Goal: Information Seeking & Learning: Learn about a topic

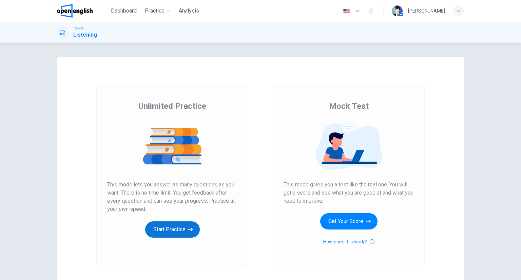
click at [186, 224] on button "Start Practice" at bounding box center [172, 229] width 55 height 16
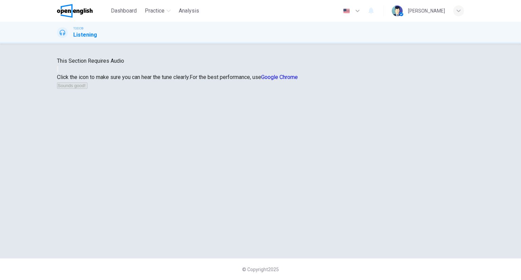
click at [58, 73] on button "button" at bounding box center [57, 69] width 1 height 6
click at [88, 89] on button "Sounds good!" at bounding box center [72, 85] width 31 height 6
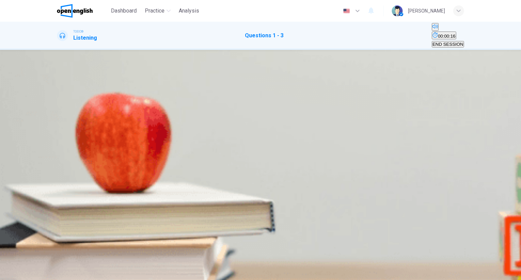
click at [65, 189] on icon "Click to see the audio transcription" at bounding box center [61, 193] width 7 height 8
drag, startPoint x: 260, startPoint y: 91, endPoint x: 257, endPoint y: 91, distance: 3.7
click at [259, 90] on div "1 . Who is Mr. Peterson? A A nature photographer B A radio announcer C A magazi…" at bounding box center [260, 86] width 407 height 28
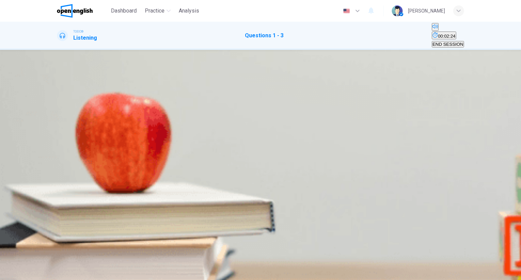
click at [129, 128] on button "C His book" at bounding box center [119, 122] width 19 height 12
click at [144, 128] on button "D His trip" at bounding box center [136, 122] width 15 height 12
click at [159, 156] on span "There will be a news report" at bounding box center [131, 153] width 54 height 5
click at [241, 157] on div "A A new guest will speak B There will be a news report C The conversation will …" at bounding box center [260, 151] width 407 height 12
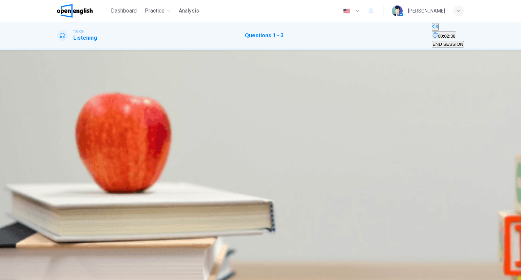
click at [215, 156] on button "C The conversation will begin" at bounding box center [187, 151] width 56 height 12
click at [103, 98] on span "A nature photographer" at bounding box center [80, 96] width 45 height 5
click at [159, 156] on span "There will be a news report" at bounding box center [131, 153] width 54 height 5
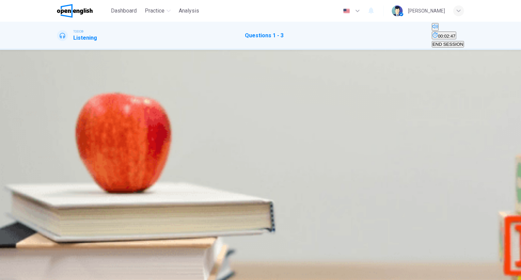
click at [38, 273] on button "SUBMIT" at bounding box center [27, 276] width 22 height 6
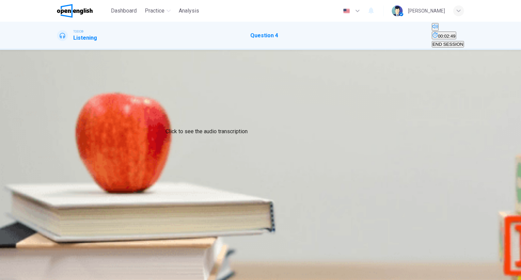
click at [58, 128] on icon "Click to see the audio transcription" at bounding box center [58, 128] width 0 height 0
click at [61, 95] on button "A" at bounding box center [59, 92] width 4 height 6
click at [58, 128] on icon "Click to see the audio transcription" at bounding box center [58, 128] width 0 height 0
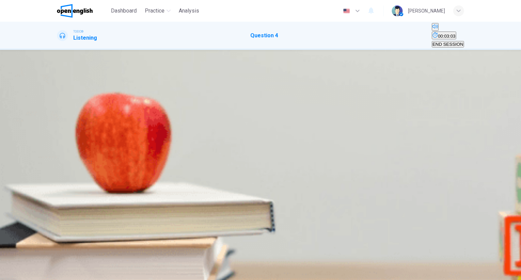
click at [61, 95] on button "A" at bounding box center [59, 92] width 4 height 6
click at [194, 121] on div "00m 19s" at bounding box center [260, 121] width 407 height 35
click at [58, 128] on icon "Click to see the audio transcription" at bounding box center [58, 128] width 0 height 0
click at [33, 274] on span "SUBMIT" at bounding box center [24, 276] width 17 height 5
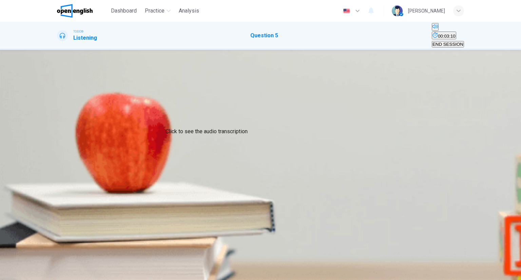
click at [58, 128] on icon "Click to see the audio transcription" at bounding box center [58, 128] width 0 height 0
drag, startPoint x: 216, startPoint y: 189, endPoint x: 232, endPoint y: 173, distance: 22.5
click at [225, 139] on div "5. Listen to the audio clip, then mark your answer. Listen to the audio clip, t…" at bounding box center [260, 100] width 407 height 75
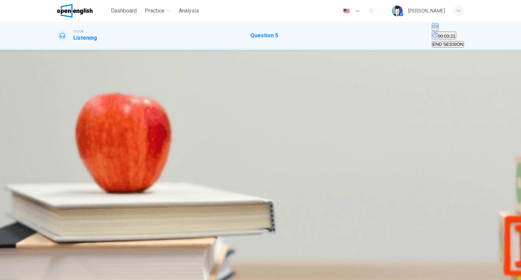
click at [71, 95] on button "C" at bounding box center [68, 92] width 5 height 6
click at [38, 273] on button "SUBMIT" at bounding box center [27, 276] width 22 height 6
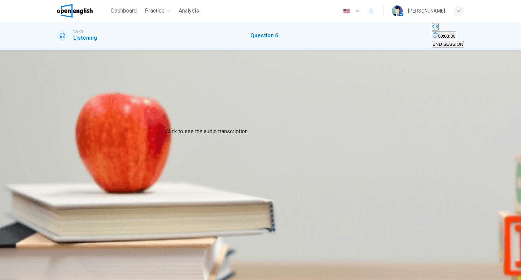
click at [58, 128] on icon "Click to see the audio transcription" at bounding box center [58, 128] width 0 height 0
click at [66, 95] on button "B" at bounding box center [63, 92] width 4 height 6
click at [33, 274] on span "SUBMIT" at bounding box center [24, 276] width 17 height 5
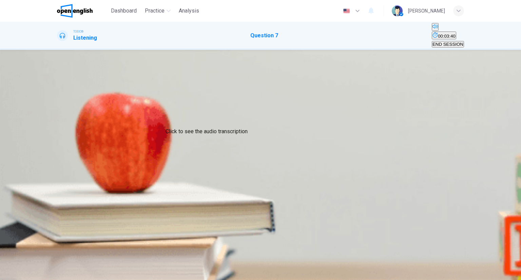
click at [58, 123] on button "Click to see the audio transcription" at bounding box center [57, 126] width 1 height 6
drag, startPoint x: 287, startPoint y: 177, endPoint x: 295, endPoint y: 172, distance: 10.0
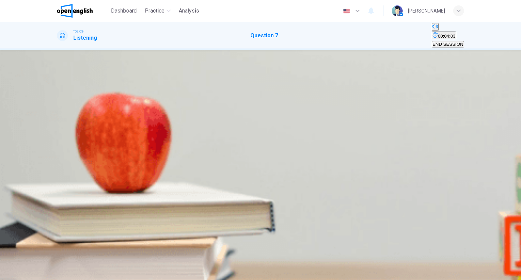
drag, startPoint x: 349, startPoint y: 123, endPoint x: 309, endPoint y: 125, distance: 39.4
click at [61, 95] on button "A" at bounding box center [59, 92] width 4 height 6
click at [33, 274] on span "SUBMIT" at bounding box center [24, 276] width 17 height 5
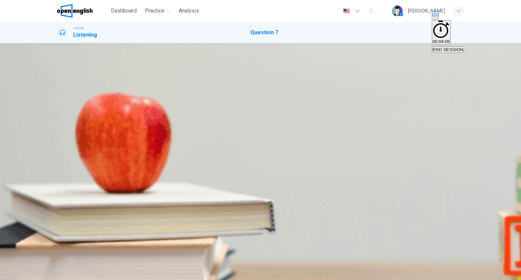
drag, startPoint x: 385, startPoint y: 262, endPoint x: 376, endPoint y: 265, distance: 9.9
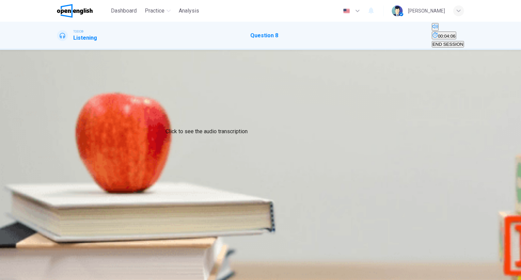
click at [58, 123] on button "Click to see the audio transcription" at bounding box center [57, 126] width 1 height 6
drag, startPoint x: 228, startPoint y: 144, endPoint x: 243, endPoint y: 140, distance: 15.4
click at [229, 96] on div "8. Listen to the audio clip, then mark your answer. Listen to the audio clip, t…" at bounding box center [260, 84] width 407 height 24
click at [66, 95] on button "B" at bounding box center [63, 92] width 4 height 6
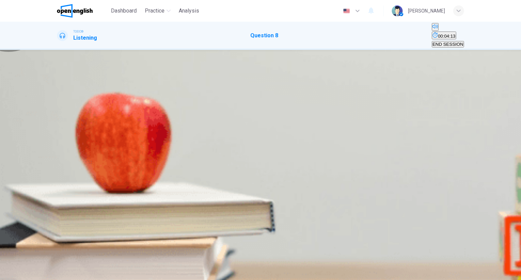
click at [38, 273] on button "SUBMIT" at bounding box center [27, 276] width 22 height 6
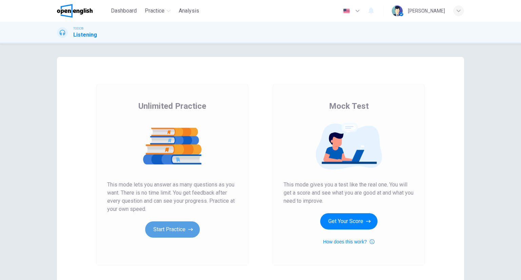
click at [175, 228] on button "Start Practice" at bounding box center [172, 229] width 55 height 16
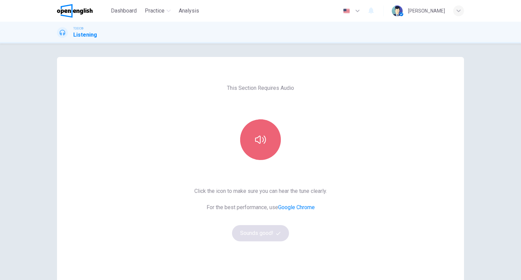
click at [256, 157] on button "button" at bounding box center [260, 139] width 41 height 41
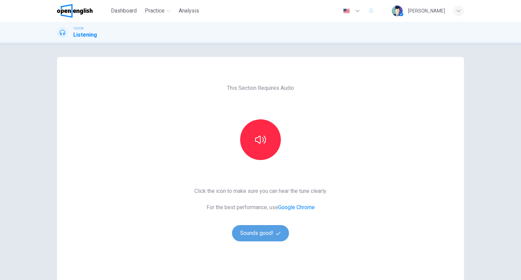
click at [267, 226] on button "Sounds good!" at bounding box center [260, 233] width 57 height 16
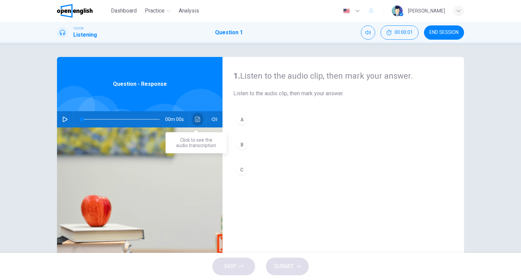
click at [197, 120] on icon "Click to see the audio transcription" at bounding box center [197, 119] width 5 height 5
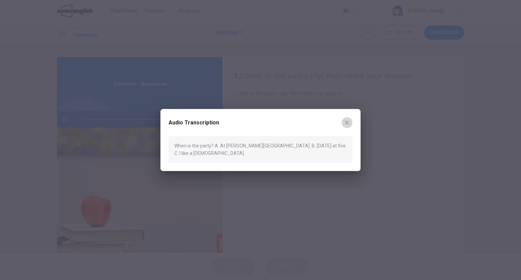
click at [347, 125] on icon "button" at bounding box center [346, 122] width 5 height 5
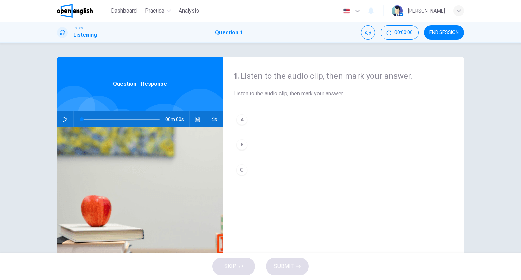
click at [279, 149] on button "B" at bounding box center [343, 144] width 220 height 17
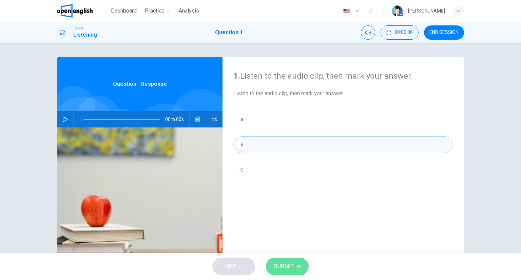
click at [286, 263] on span "SUBMIT" at bounding box center [284, 266] width 20 height 9
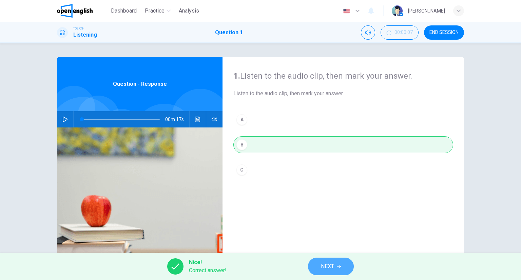
click at [336, 270] on button "NEXT" at bounding box center [331, 267] width 46 height 18
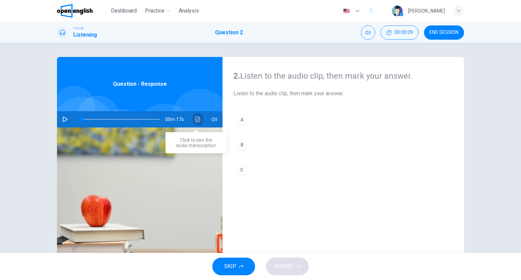
click at [197, 116] on button "Click to see the audio transcription" at bounding box center [197, 119] width 11 height 16
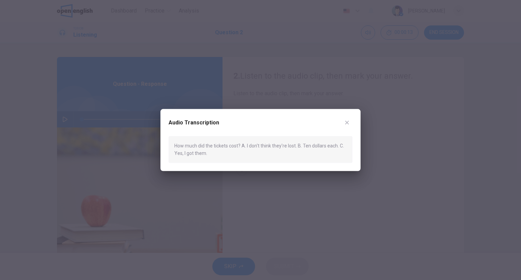
click at [350, 121] on button "button" at bounding box center [347, 122] width 11 height 11
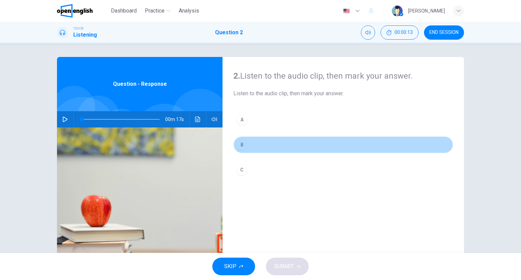
click at [286, 141] on button "B" at bounding box center [343, 144] width 220 height 17
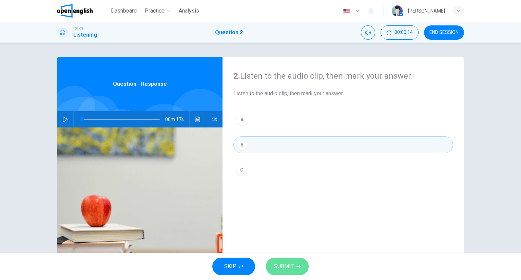
click at [292, 263] on span "SUBMIT" at bounding box center [284, 266] width 20 height 9
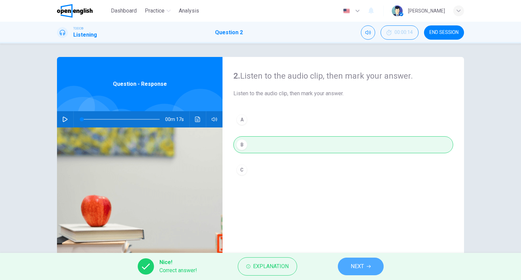
click at [346, 259] on button "NEXT" at bounding box center [361, 267] width 46 height 18
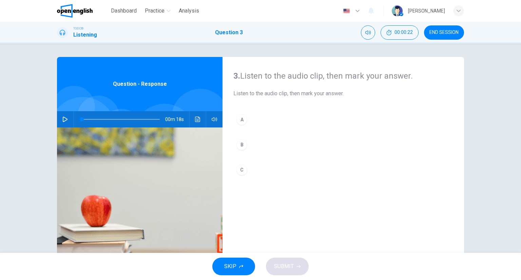
click at [199, 119] on button "Click to see the audio transcription" at bounding box center [197, 119] width 11 height 16
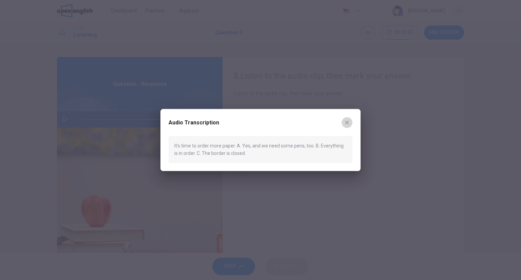
drag, startPoint x: 347, startPoint y: 120, endPoint x: 344, endPoint y: 120, distance: 3.4
click at [347, 120] on icon "button" at bounding box center [346, 122] width 5 height 5
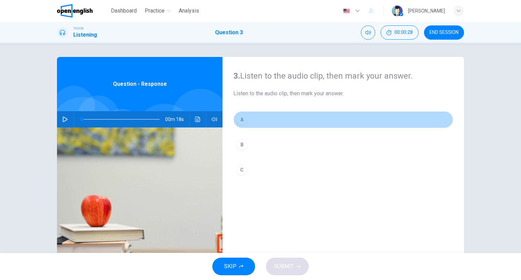
drag, startPoint x: 246, startPoint y: 117, endPoint x: 270, endPoint y: 151, distance: 42.3
click at [246, 117] on button "A" at bounding box center [343, 119] width 220 height 17
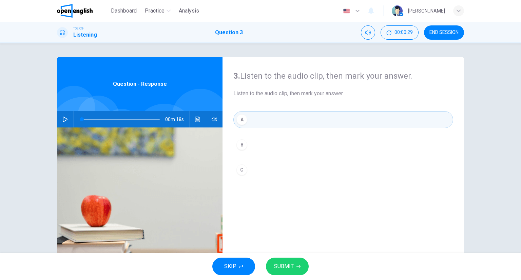
click at [287, 260] on button "SUBMIT" at bounding box center [287, 267] width 43 height 18
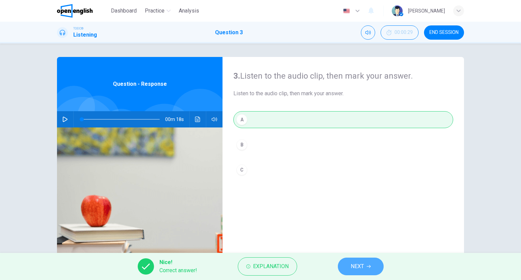
click at [376, 272] on button "NEXT" at bounding box center [361, 267] width 46 height 18
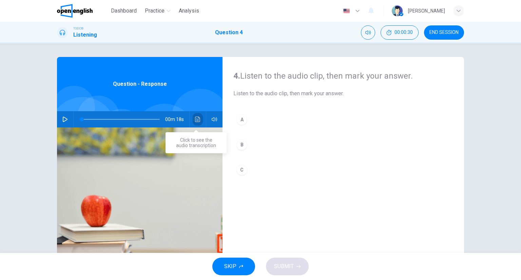
click at [199, 122] on button "Click to see the audio transcription" at bounding box center [197, 119] width 11 height 16
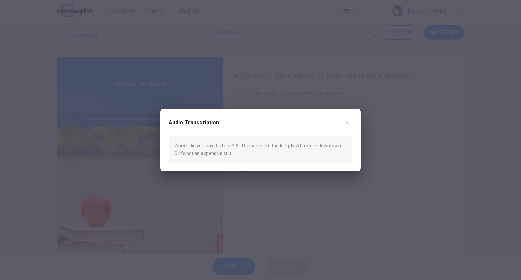
click at [377, 78] on div at bounding box center [260, 140] width 521 height 280
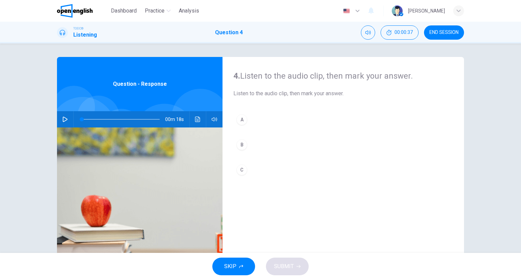
drag, startPoint x: 276, startPoint y: 148, endPoint x: 280, endPoint y: 157, distance: 10.0
click at [277, 147] on button "B" at bounding box center [343, 144] width 220 height 17
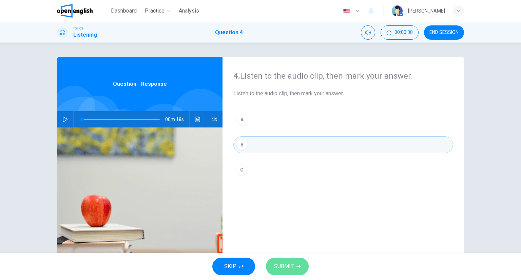
click at [296, 263] on button "SUBMIT" at bounding box center [287, 267] width 43 height 18
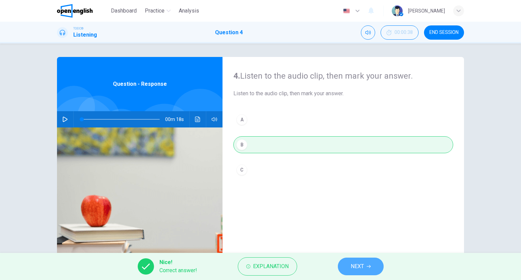
click at [364, 262] on button "NEXT" at bounding box center [361, 267] width 46 height 18
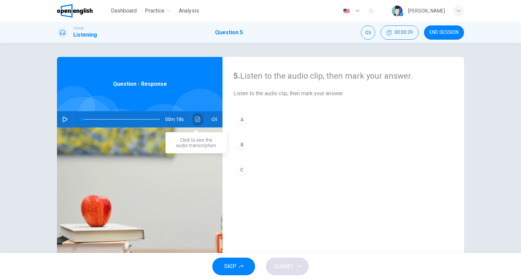
click at [193, 119] on button "Click to see the audio transcription" at bounding box center [197, 119] width 11 height 16
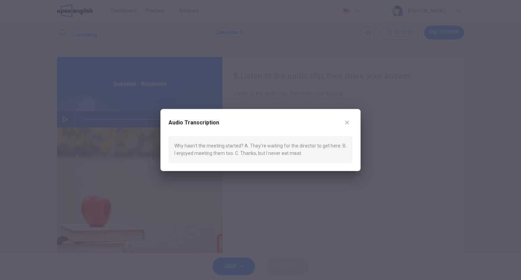
drag, startPoint x: 350, startPoint y: 115, endPoint x: 346, endPoint y: 117, distance: 5.0
click at [346, 117] on div "Audio Transcription Why hasn't the meeting started? A. They're waiting for the …" at bounding box center [260, 140] width 200 height 62
click at [348, 121] on icon "button" at bounding box center [346, 122] width 5 height 5
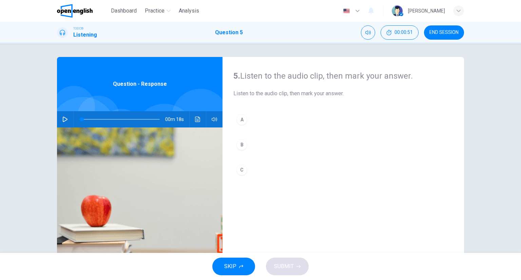
click at [277, 118] on button "A" at bounding box center [343, 119] width 220 height 17
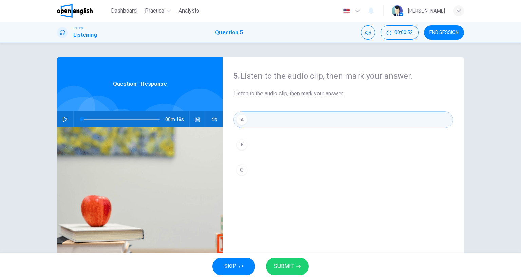
click at [284, 267] on span "SUBMIT" at bounding box center [284, 266] width 20 height 9
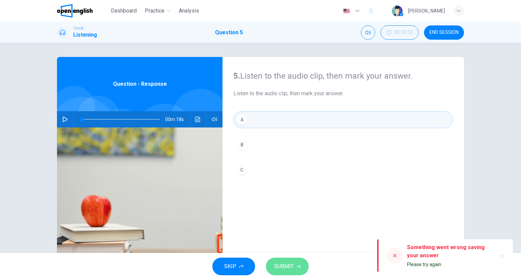
click at [276, 263] on span "SUBMIT" at bounding box center [284, 266] width 20 height 9
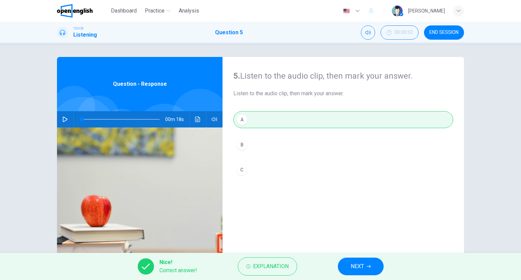
click at [356, 261] on button "NEXT" at bounding box center [361, 267] width 46 height 18
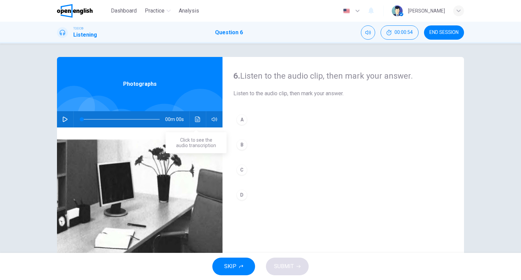
click at [195, 122] on button "Click to see the audio transcription" at bounding box center [197, 119] width 11 height 16
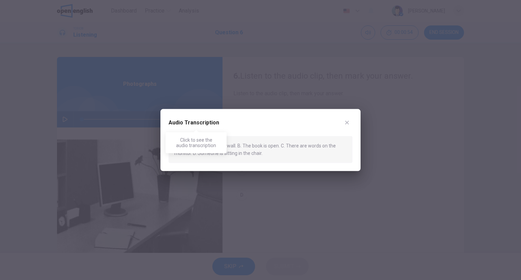
click at [195, 122] on h2 "Audio Transcription" at bounding box center [194, 123] width 51 height 8
click at [343, 136] on div "Audio Transcription A. There's a clock on the wall. B. The book is open. C. The…" at bounding box center [260, 140] width 200 height 62
click at [390, 144] on div at bounding box center [260, 140] width 521 height 280
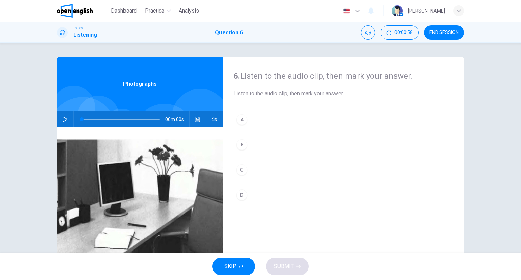
click at [191, 121] on div "00m 00s" at bounding box center [140, 119] width 166 height 16
click at [194, 123] on button "Click to see the audio transcription" at bounding box center [197, 119] width 11 height 16
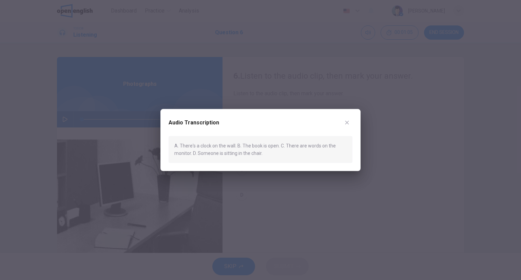
click at [298, 86] on div at bounding box center [260, 140] width 521 height 280
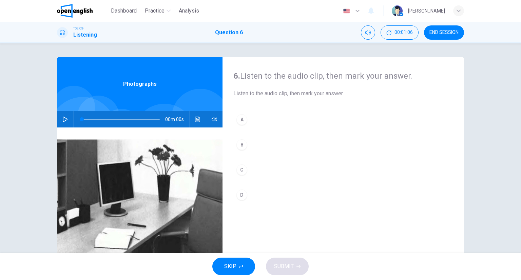
click at [265, 140] on button "B" at bounding box center [343, 144] width 220 height 17
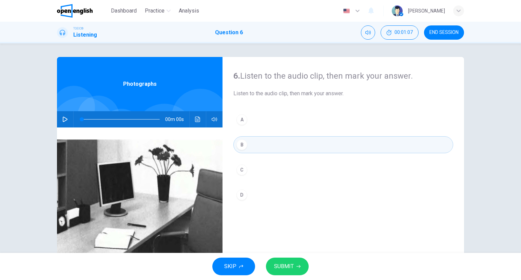
click at [283, 260] on button "SUBMIT" at bounding box center [287, 267] width 43 height 18
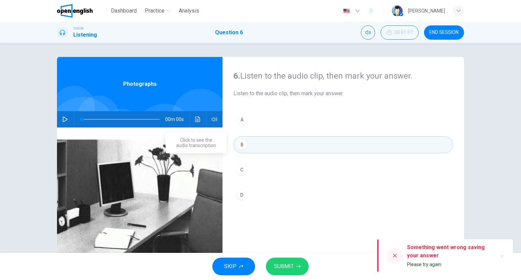
click at [195, 122] on button "Click to see the audio transcription" at bounding box center [197, 119] width 11 height 16
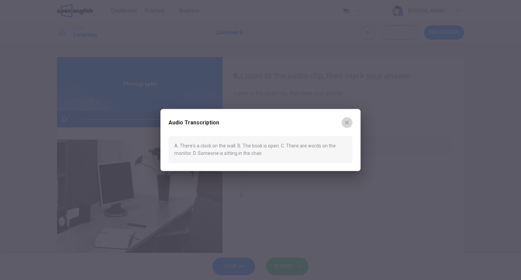
click at [349, 121] on icon "button" at bounding box center [346, 122] width 5 height 5
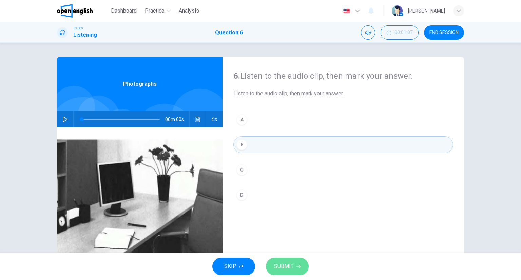
click at [285, 258] on button "SUBMIT" at bounding box center [287, 267] width 43 height 18
click at [258, 149] on button "B" at bounding box center [343, 144] width 220 height 17
click at [277, 259] on button "SUBMIT" at bounding box center [287, 267] width 43 height 18
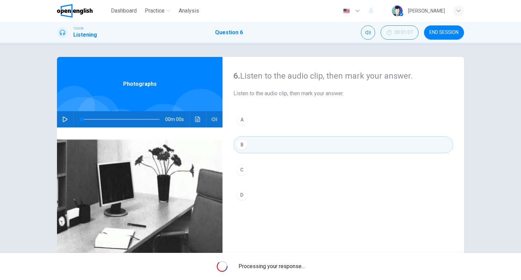
click at [272, 146] on button "B" at bounding box center [343, 144] width 220 height 17
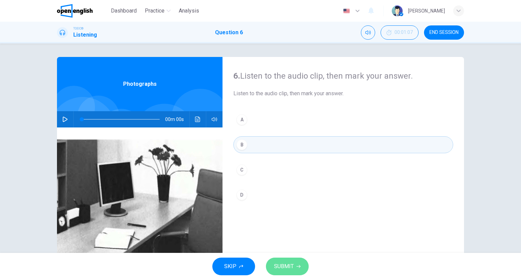
click at [282, 264] on span "SUBMIT" at bounding box center [284, 266] width 20 height 9
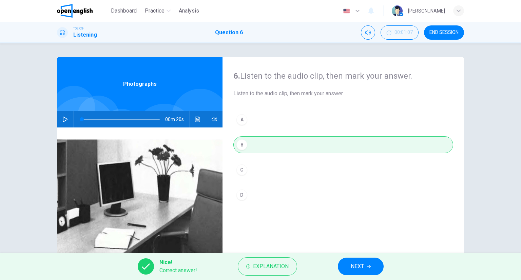
click at [360, 261] on button "NEXT" at bounding box center [361, 267] width 46 height 18
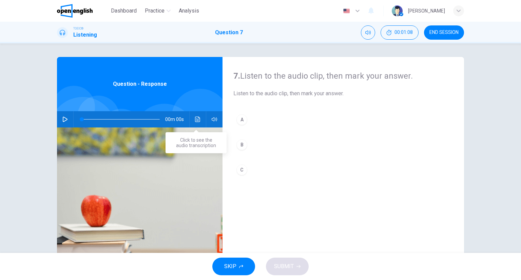
click at [195, 121] on icon "Click to see the audio transcription" at bounding box center [197, 119] width 5 height 5
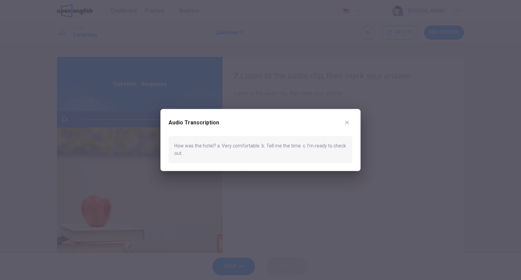
click at [361, 120] on div at bounding box center [260, 140] width 521 height 280
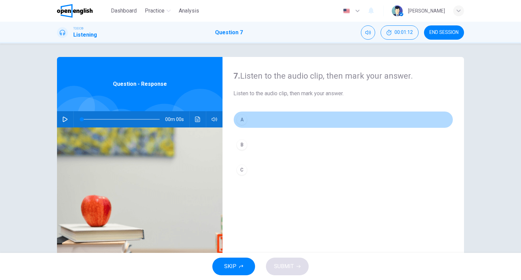
click at [256, 120] on button "A" at bounding box center [343, 119] width 220 height 17
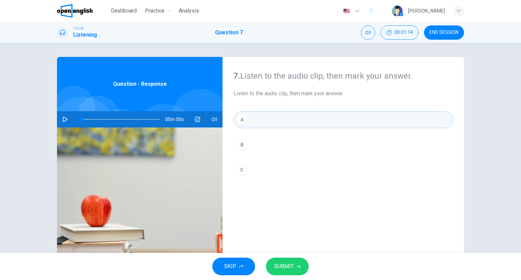
click at [292, 269] on span "SUBMIT" at bounding box center [284, 266] width 20 height 9
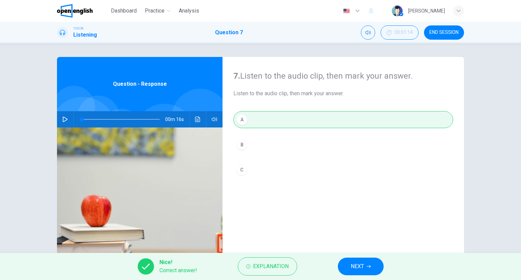
click at [364, 265] on span "NEXT" at bounding box center [357, 266] width 13 height 9
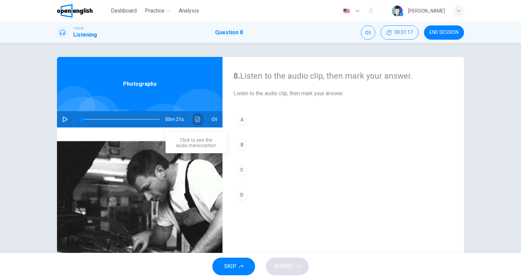
click at [195, 120] on icon "Click to see the audio transcription" at bounding box center [197, 119] width 5 height 5
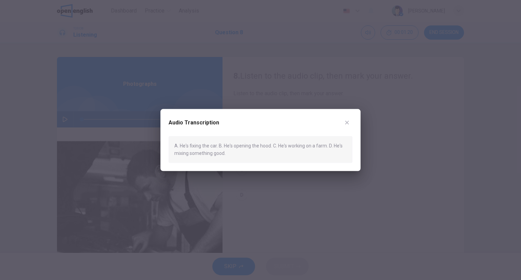
click at [349, 122] on button "button" at bounding box center [347, 122] width 11 height 11
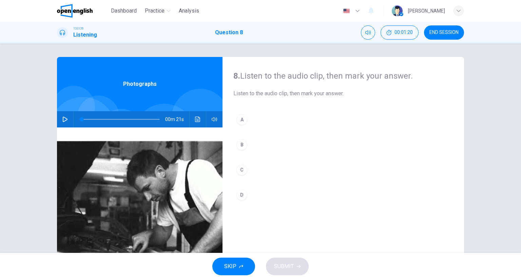
click at [270, 123] on button "A" at bounding box center [343, 119] width 220 height 17
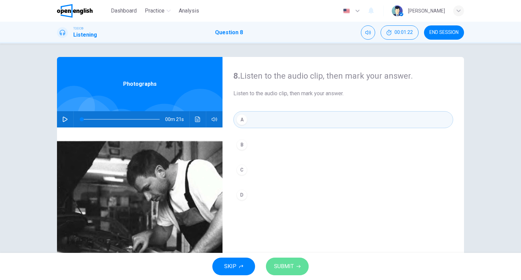
click at [287, 268] on span "SUBMIT" at bounding box center [284, 266] width 20 height 9
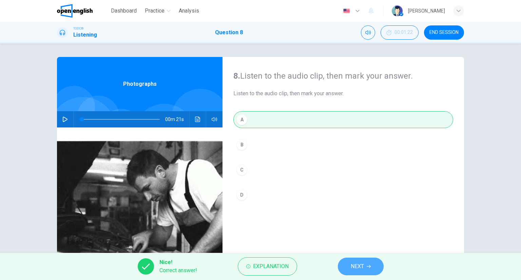
click at [352, 264] on span "NEXT" at bounding box center [357, 266] width 13 height 9
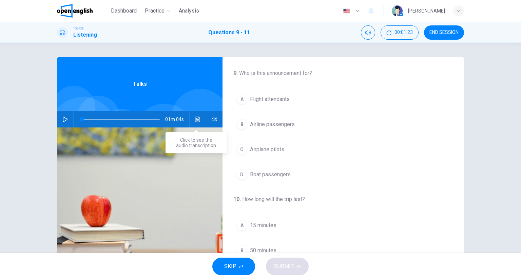
click at [198, 119] on icon "Click to see the audio transcription" at bounding box center [197, 119] width 5 height 5
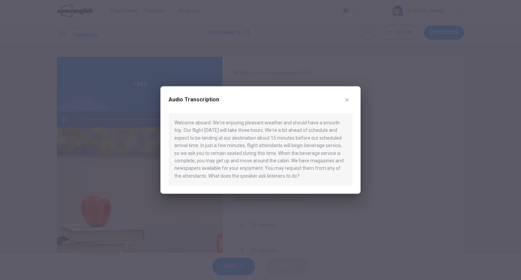
click at [389, 110] on div at bounding box center [260, 140] width 521 height 280
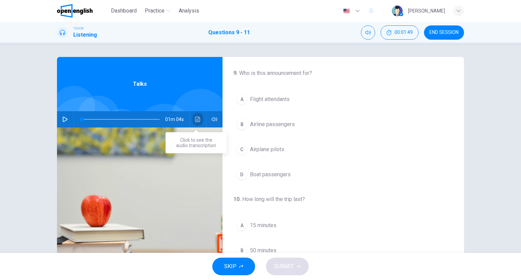
click at [196, 119] on icon "Click to see the audio transcription" at bounding box center [197, 119] width 5 height 5
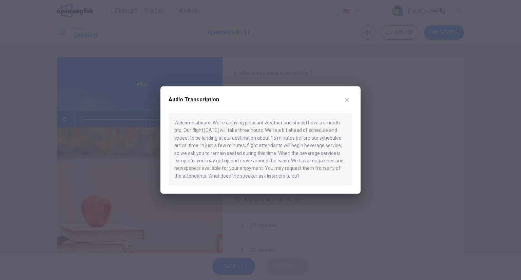
click at [475, 91] on div at bounding box center [260, 140] width 521 height 280
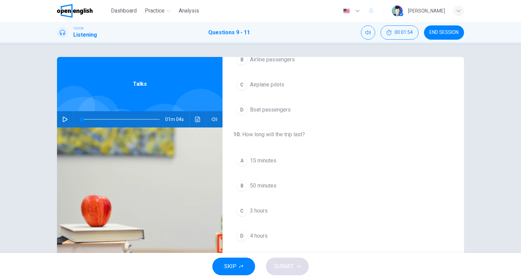
scroll to position [68, 0]
click at [274, 154] on span "15 minutes" at bounding box center [263, 158] width 26 height 8
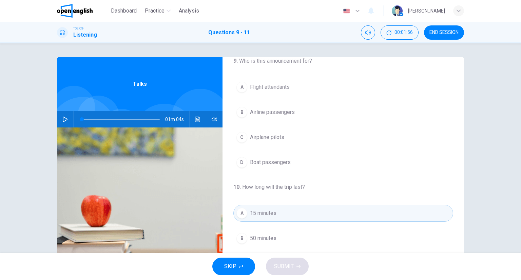
scroll to position [0, 0]
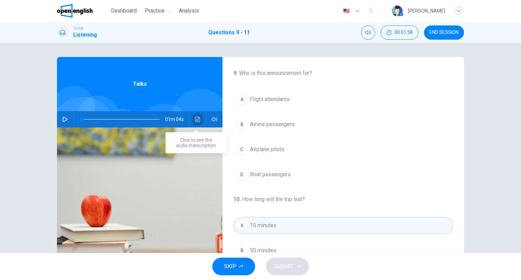
click at [197, 116] on button "Click to see the audio transcription" at bounding box center [197, 119] width 11 height 16
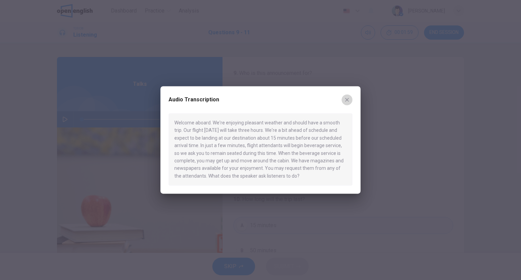
click at [345, 105] on div "Audio Transcription" at bounding box center [261, 103] width 184 height 19
click at [346, 100] on button "button" at bounding box center [347, 99] width 11 height 11
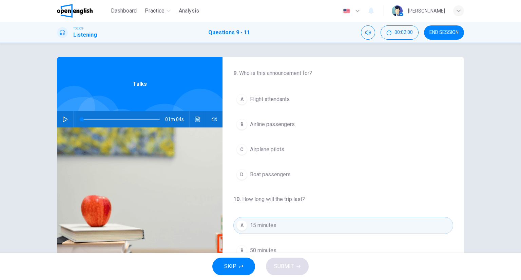
drag, startPoint x: 270, startPoint y: 103, endPoint x: 267, endPoint y: 113, distance: 9.5
click at [269, 103] on button "A Flight attendants" at bounding box center [343, 99] width 220 height 17
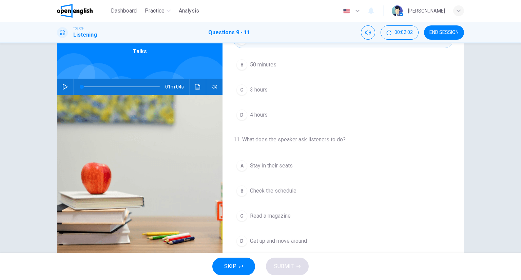
scroll to position [53, 0]
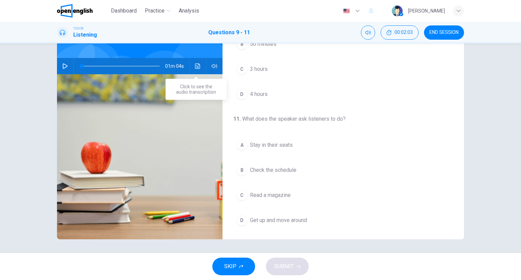
click at [197, 66] on icon "Click to see the audio transcription" at bounding box center [197, 65] width 5 height 5
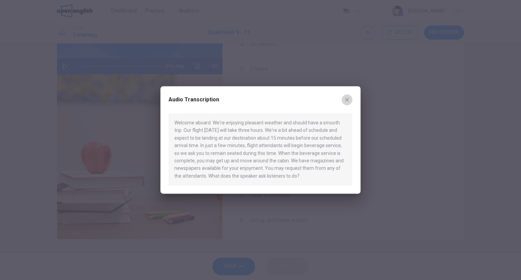
click at [348, 97] on button "button" at bounding box center [347, 99] width 11 height 11
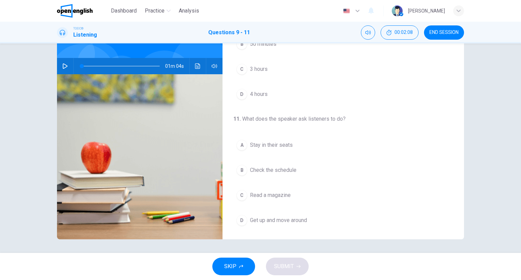
click at [290, 174] on button "B Check the schedule" at bounding box center [343, 170] width 220 height 17
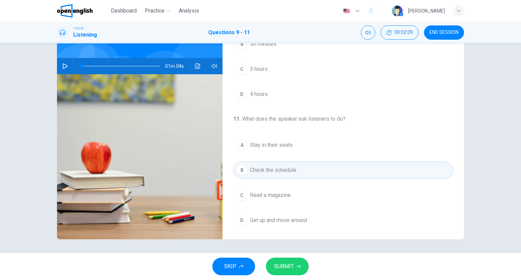
click at [287, 273] on button "SUBMIT" at bounding box center [287, 267] width 43 height 18
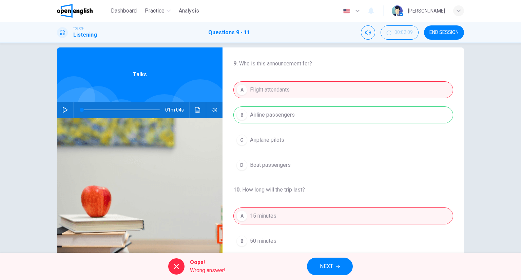
scroll to position [0, 0]
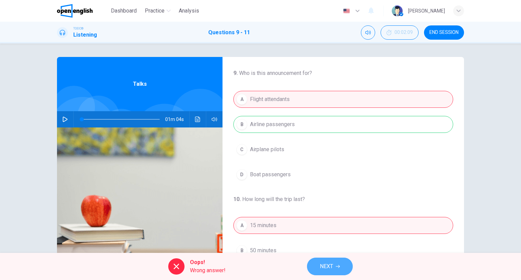
click at [326, 269] on span "NEXT" at bounding box center [326, 266] width 13 height 9
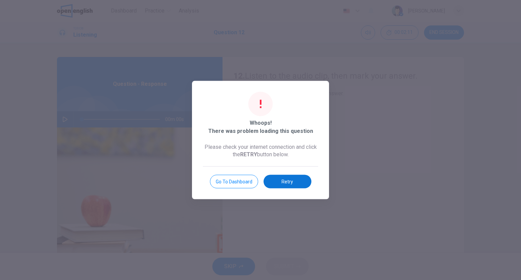
click at [277, 186] on button "Retry" at bounding box center [288, 182] width 48 height 14
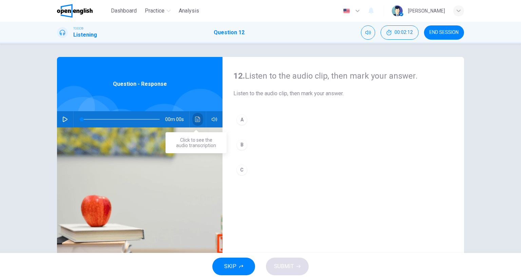
click at [193, 123] on button "Click to see the audio transcription" at bounding box center [197, 119] width 11 height 16
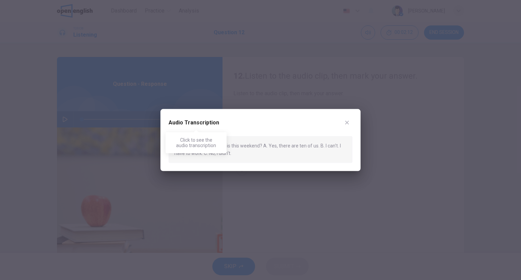
click at [196, 122] on h2 "Audio Transcription" at bounding box center [194, 123] width 51 height 8
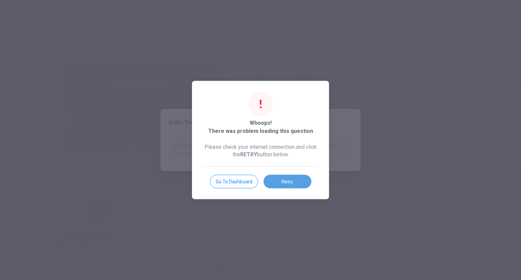
click at [298, 178] on button "Retry" at bounding box center [288, 182] width 48 height 14
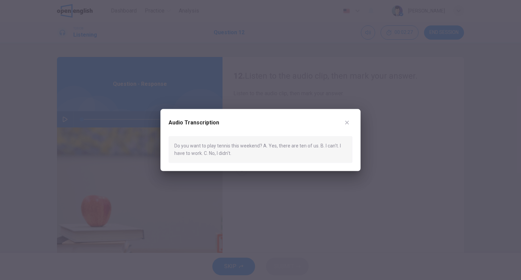
click at [350, 118] on button "button" at bounding box center [347, 122] width 11 height 11
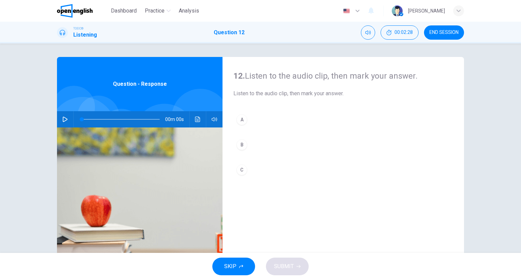
click at [237, 146] on div "B" at bounding box center [241, 144] width 11 height 11
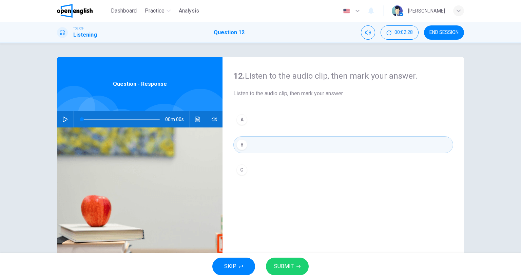
click at [300, 258] on button "SUBMIT" at bounding box center [287, 267] width 43 height 18
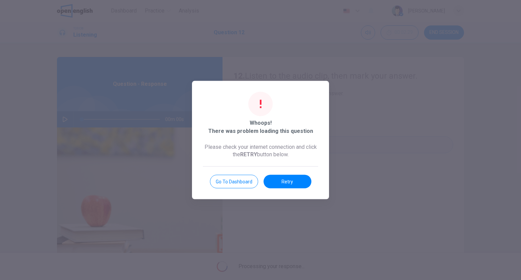
click at [289, 172] on div "Go to Dashboard Retry" at bounding box center [260, 178] width 115 height 22
click at [288, 176] on div "Go to Dashboard Retry" at bounding box center [260, 178] width 115 height 22
click at [288, 178] on button "Retry" at bounding box center [288, 182] width 48 height 14
click at [302, 188] on button "Retry" at bounding box center [288, 182] width 48 height 14
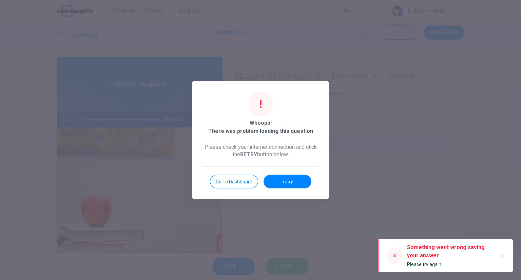
click at [305, 180] on button "Retry" at bounding box center [288, 182] width 48 height 14
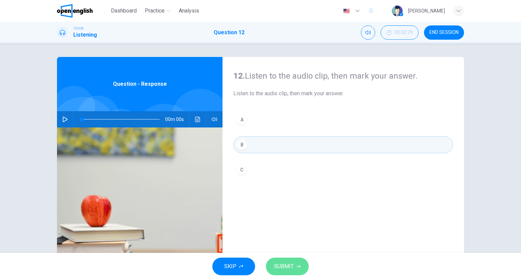
click at [282, 267] on span "SUBMIT" at bounding box center [284, 266] width 20 height 9
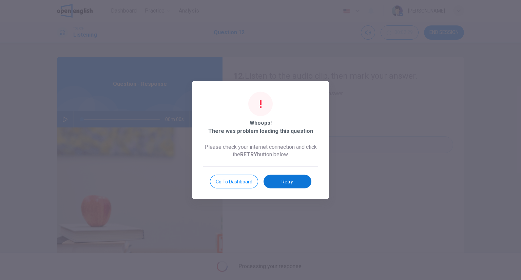
click at [281, 175] on div "Go to Dashboard Retry" at bounding box center [260, 178] width 115 height 22
click at [288, 184] on button "Retry" at bounding box center [288, 182] width 48 height 14
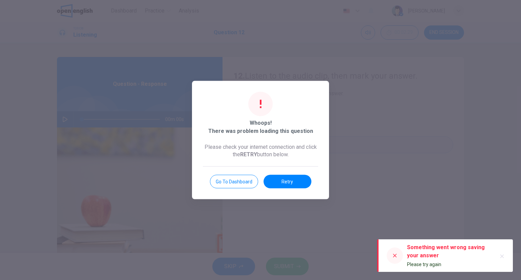
click at [293, 177] on button "Retry" at bounding box center [288, 182] width 48 height 14
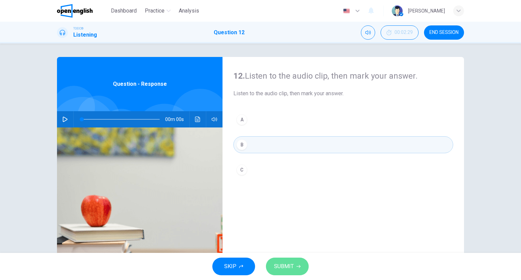
click at [295, 265] on button "SUBMIT" at bounding box center [287, 267] width 43 height 18
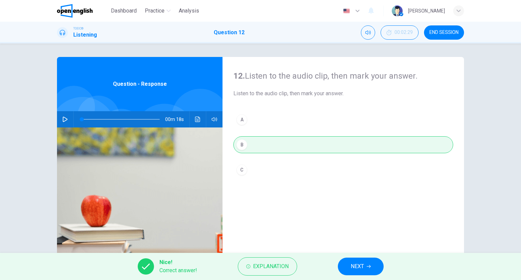
click at [373, 261] on button "NEXT" at bounding box center [361, 267] width 46 height 18
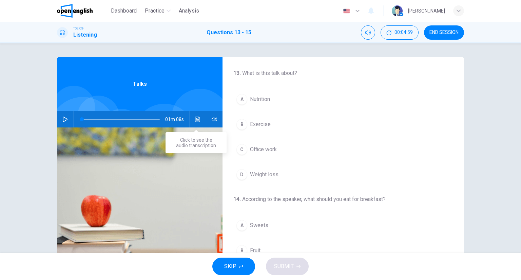
click at [195, 113] on button "Click to see the audio transcription" at bounding box center [197, 119] width 11 height 16
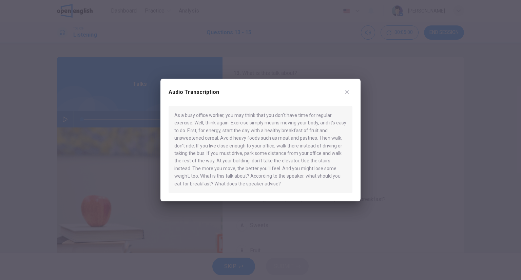
click at [377, 132] on div at bounding box center [260, 140] width 521 height 280
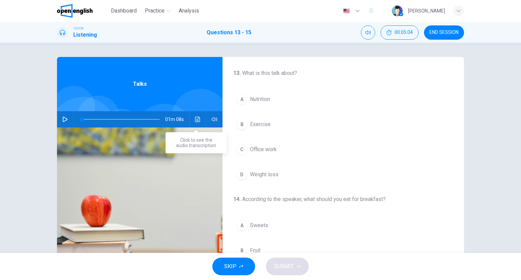
click at [195, 120] on icon "Click to see the audio transcription" at bounding box center [197, 119] width 5 height 5
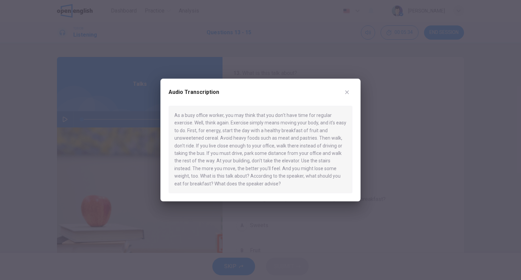
drag, startPoint x: 421, startPoint y: 136, endPoint x: 417, endPoint y: 135, distance: 4.4
click at [419, 135] on div at bounding box center [260, 140] width 521 height 280
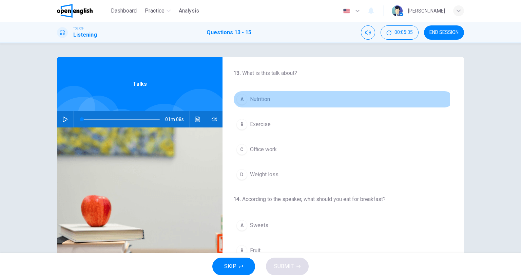
click at [268, 99] on span "Nutrition" at bounding box center [260, 99] width 20 height 8
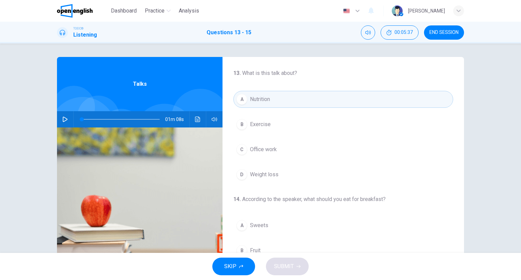
click at [189, 118] on div "01m 08s" at bounding box center [140, 119] width 166 height 16
click at [195, 120] on icon "Click to see the audio transcription" at bounding box center [197, 119] width 5 height 5
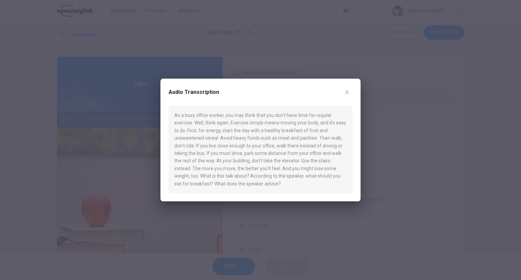
drag, startPoint x: 326, startPoint y: 60, endPoint x: 308, endPoint y: 74, distance: 22.7
click at [326, 60] on div at bounding box center [260, 140] width 521 height 280
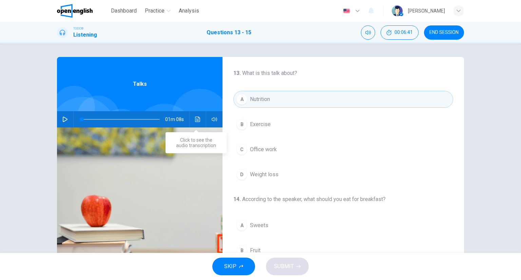
click at [190, 121] on div "01m 08s" at bounding box center [140, 119] width 166 height 16
click at [195, 123] on button "Click to see the audio transcription" at bounding box center [197, 119] width 11 height 16
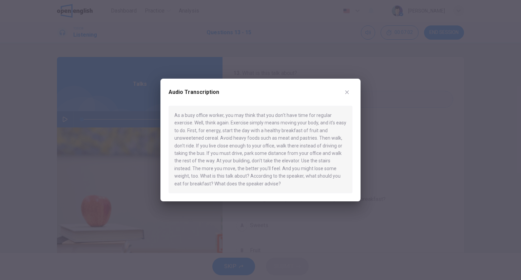
click at [376, 117] on div at bounding box center [260, 140] width 521 height 280
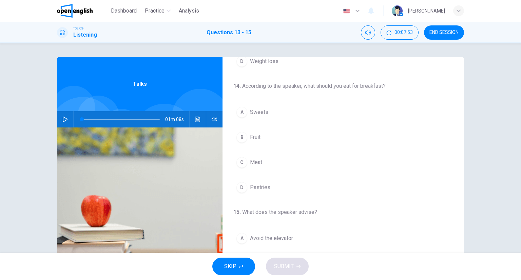
scroll to position [102, 0]
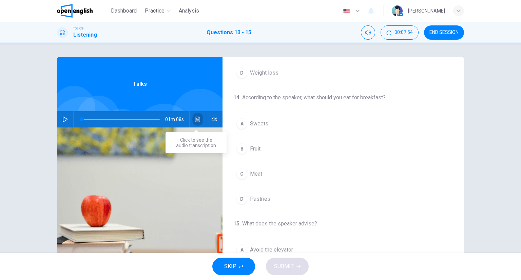
click at [201, 123] on button "Click to see the audio transcription" at bounding box center [197, 119] width 11 height 16
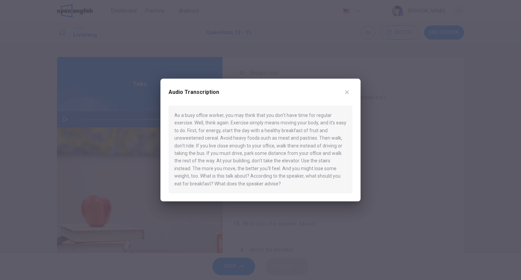
click at [347, 97] on button "button" at bounding box center [347, 92] width 11 height 11
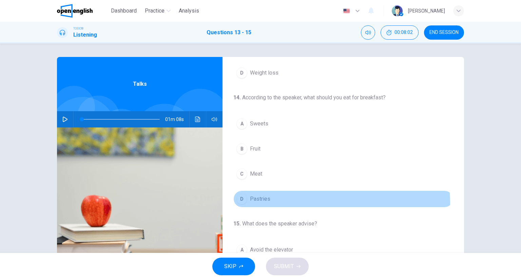
click at [308, 201] on button "D Pastries" at bounding box center [343, 199] width 220 height 17
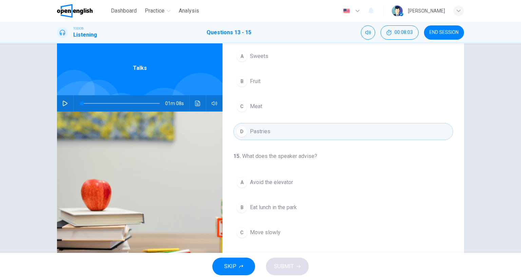
scroll to position [53, 0]
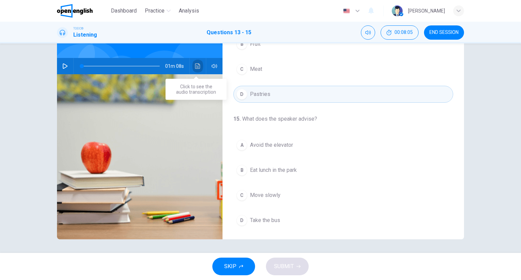
click at [196, 62] on button "Click to see the audio transcription" at bounding box center [197, 66] width 11 height 16
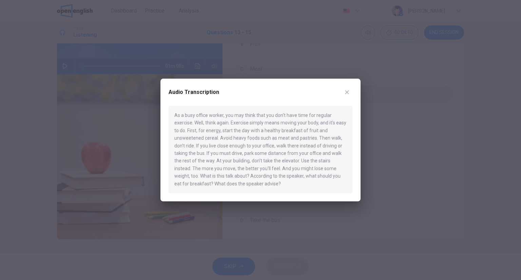
click at [387, 150] on div at bounding box center [260, 140] width 521 height 280
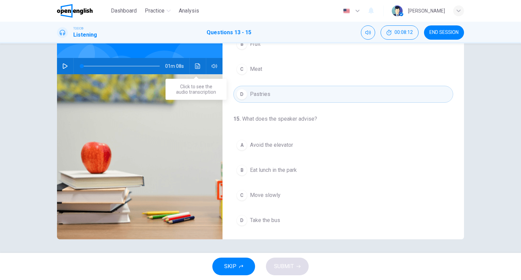
click at [201, 63] on div "01m 08s" at bounding box center [140, 66] width 166 height 16
click at [197, 66] on icon "Click to see the audio transcription" at bounding box center [197, 65] width 5 height 5
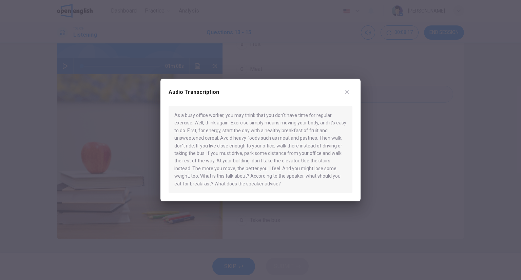
click at [447, 178] on div at bounding box center [260, 140] width 521 height 280
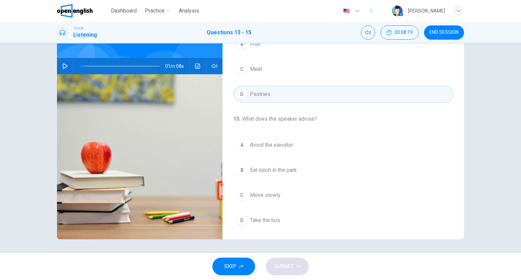
click at [265, 158] on div "A Avoid the elevator B Eat lunch in the park C Move slowly D Take the bus" at bounding box center [343, 183] width 220 height 92
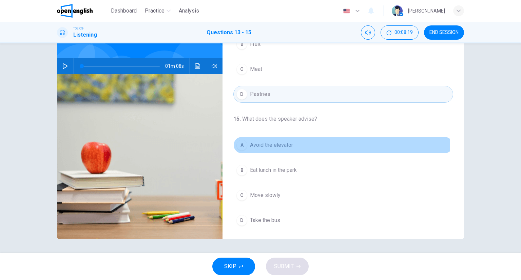
click at [261, 147] on span "Avoid the elevator" at bounding box center [271, 145] width 43 height 8
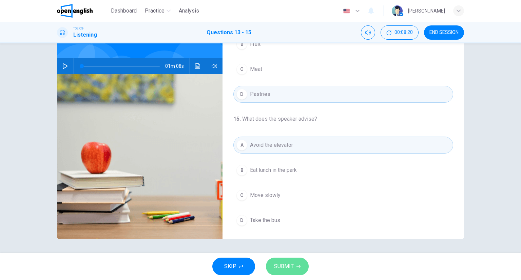
click at [288, 260] on button "SUBMIT" at bounding box center [287, 267] width 43 height 18
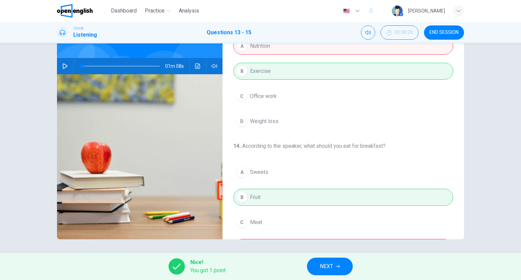
scroll to position [0, 0]
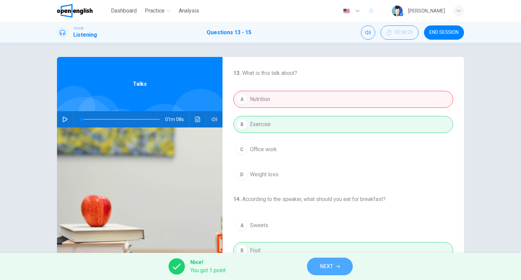
click at [324, 264] on span "NEXT" at bounding box center [326, 266] width 13 height 9
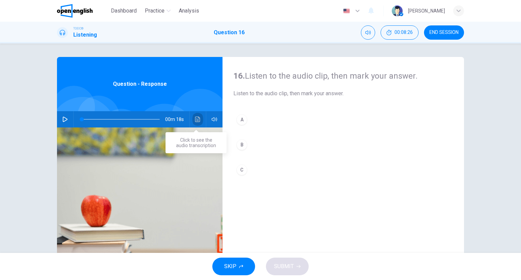
click at [193, 122] on button "Click to see the audio transcription" at bounding box center [197, 119] width 11 height 16
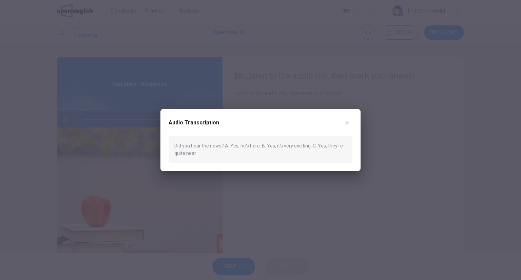
click at [343, 125] on button "button" at bounding box center [347, 122] width 11 height 11
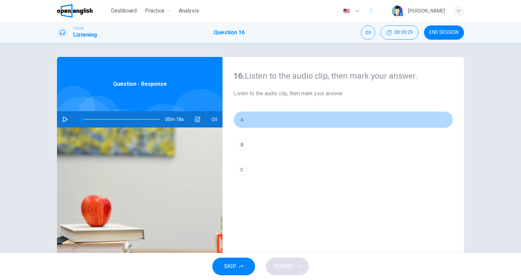
click at [235, 124] on button "A" at bounding box center [343, 119] width 220 height 17
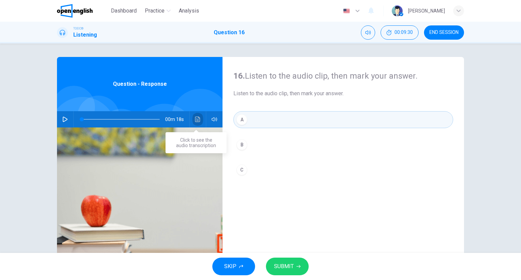
click at [197, 114] on button "Click to see the audio transcription" at bounding box center [197, 119] width 11 height 16
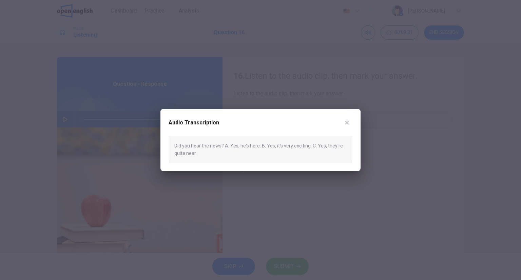
click at [251, 101] on div at bounding box center [260, 140] width 521 height 280
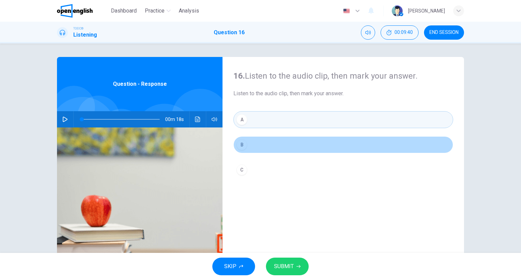
click at [285, 146] on button "B" at bounding box center [343, 144] width 220 height 17
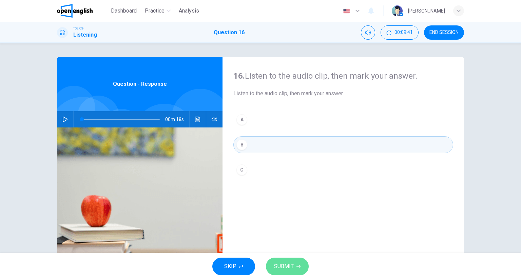
click at [294, 258] on button "SUBMIT" at bounding box center [287, 267] width 43 height 18
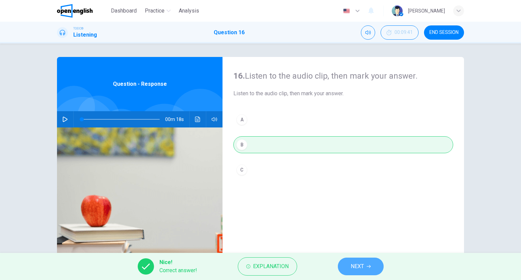
click at [356, 266] on span "NEXT" at bounding box center [357, 266] width 13 height 9
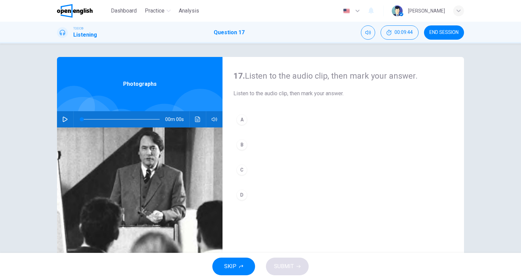
click at [198, 118] on icon "Click to see the audio transcription" at bounding box center [197, 119] width 5 height 5
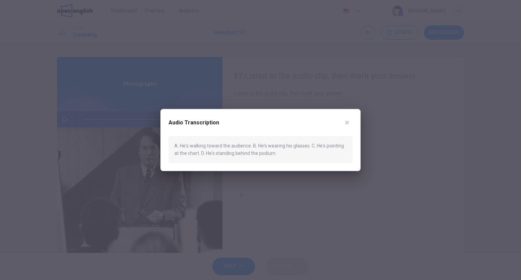
drag, startPoint x: 357, startPoint y: 117, endPoint x: 353, endPoint y: 118, distance: 4.5
click at [355, 117] on div "Audio Transcription A. He's walking toward the audience. B. He's wearing his gl…" at bounding box center [260, 140] width 200 height 62
click at [352, 118] on div "Audio Transcription A. He's walking toward the audience. B. He's wearing his gl…" at bounding box center [260, 140] width 200 height 62
click at [350, 120] on button "button" at bounding box center [347, 122] width 11 height 11
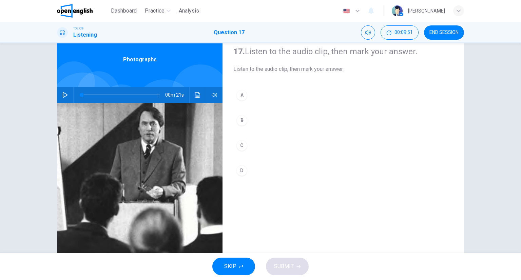
scroll to position [53, 0]
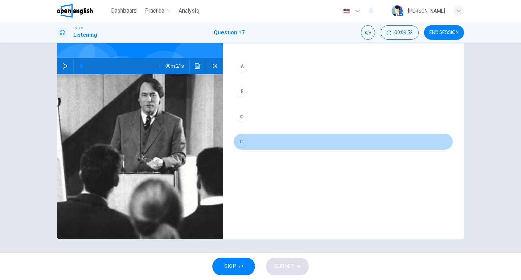
click at [244, 149] on button "D" at bounding box center [343, 141] width 220 height 17
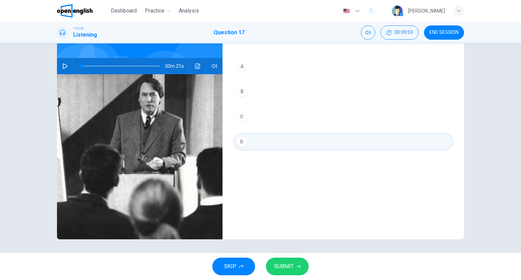
click at [290, 261] on button "SUBMIT" at bounding box center [287, 267] width 43 height 18
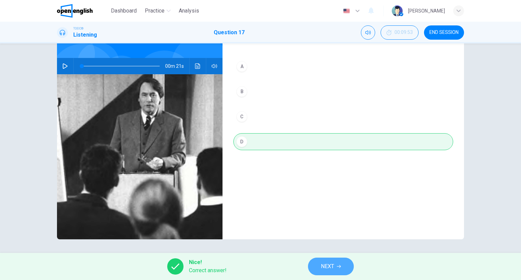
drag, startPoint x: 337, startPoint y: 262, endPoint x: 328, endPoint y: 256, distance: 10.6
click at [329, 257] on div "Nice! Correct answer! NEXT" at bounding box center [260, 266] width 521 height 27
click at [329, 264] on span "NEXT" at bounding box center [327, 266] width 13 height 9
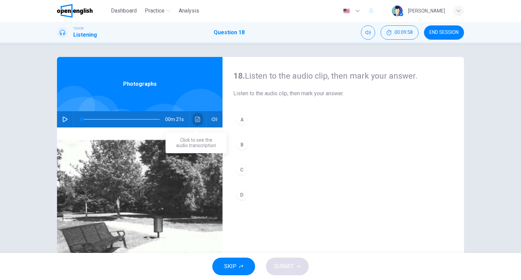
click at [195, 121] on icon "Click to see the audio transcription" at bounding box center [197, 119] width 5 height 5
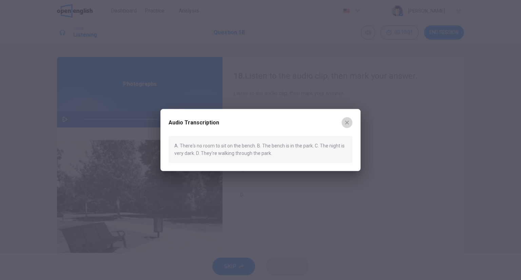
click at [348, 122] on icon "button" at bounding box center [346, 122] width 5 height 5
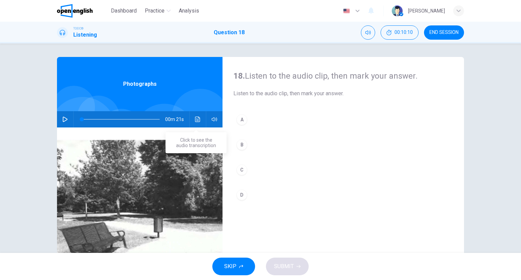
click at [192, 122] on button "Click to see the audio transcription" at bounding box center [197, 119] width 11 height 16
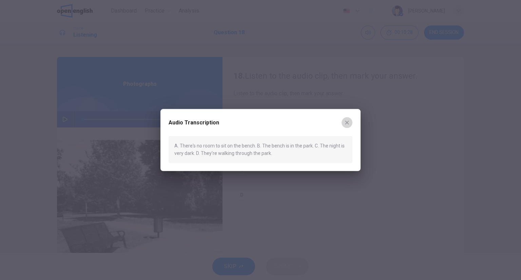
click at [348, 123] on icon "button" at bounding box center [347, 123] width 4 height 4
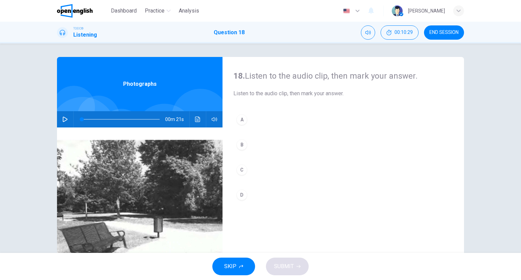
click at [252, 143] on button "B" at bounding box center [343, 144] width 220 height 17
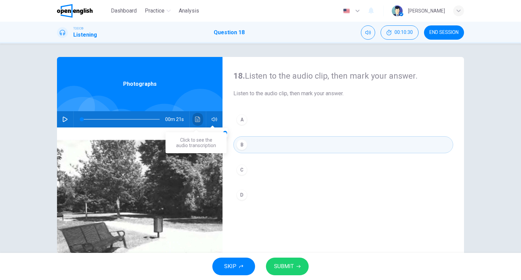
click at [193, 118] on button "Click to see the audio transcription" at bounding box center [197, 119] width 11 height 16
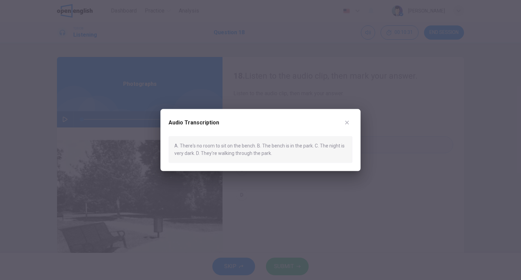
click at [193, 119] on h2 "Audio Transcription" at bounding box center [194, 123] width 51 height 8
click at [348, 125] on button "button" at bounding box center [347, 122] width 11 height 11
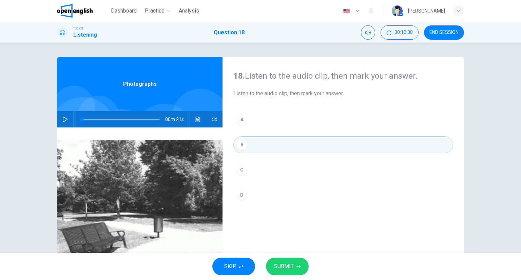
click at [289, 258] on button "SUBMIT" at bounding box center [287, 267] width 43 height 18
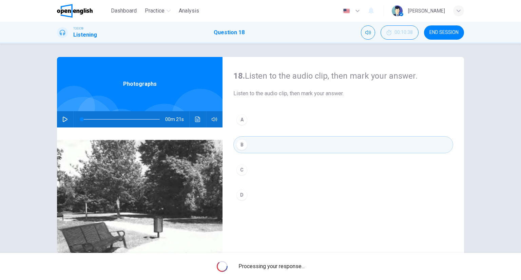
scroll to position [53, 0]
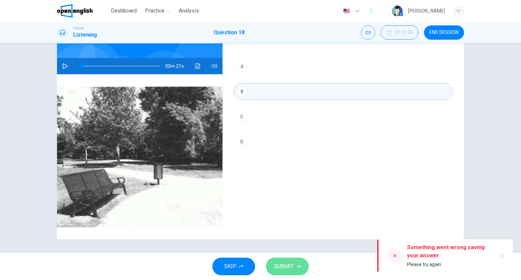
click at [275, 261] on button "SUBMIT" at bounding box center [287, 267] width 43 height 18
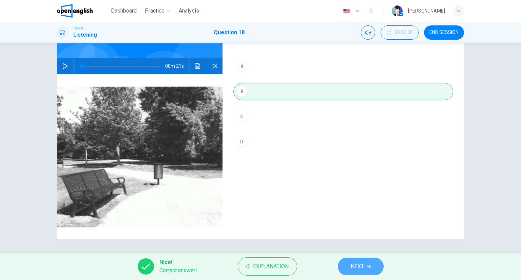
click at [371, 262] on button "NEXT" at bounding box center [361, 267] width 46 height 18
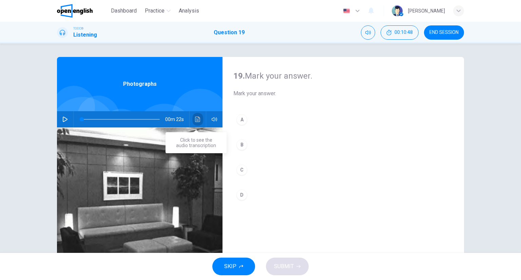
click at [198, 121] on icon "Click to see the audio transcription" at bounding box center [197, 119] width 5 height 5
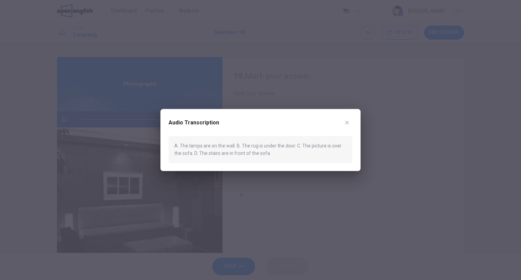
drag, startPoint x: 422, startPoint y: 152, endPoint x: 439, endPoint y: 155, distance: 17.4
click at [439, 155] on div at bounding box center [260, 140] width 521 height 280
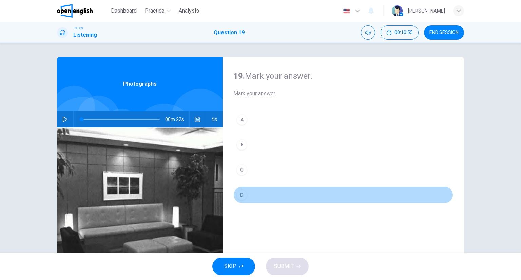
click at [281, 191] on button "D" at bounding box center [343, 195] width 220 height 17
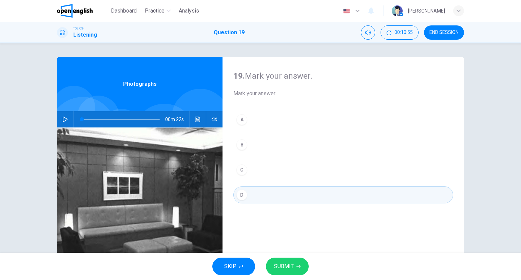
click at [295, 261] on button "SUBMIT" at bounding box center [287, 267] width 43 height 18
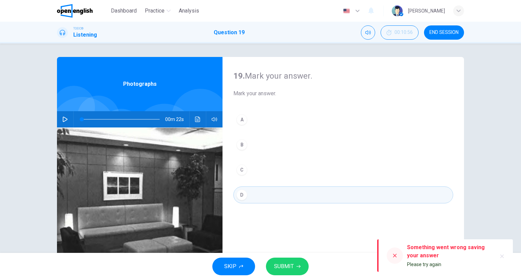
click at [501, 254] on icon "button" at bounding box center [501, 256] width 5 height 5
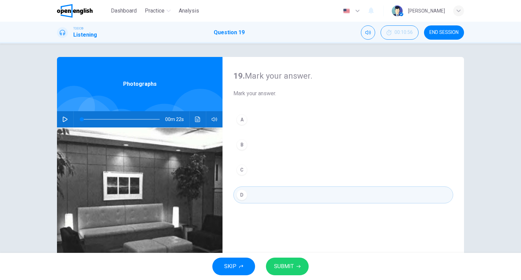
click at [300, 261] on div "SKIP SUBMIT" at bounding box center [260, 266] width 521 height 27
click at [300, 261] on button "SUBMIT" at bounding box center [287, 267] width 43 height 18
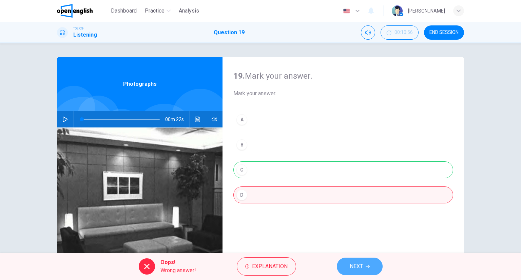
click at [349, 266] on button "NEXT" at bounding box center [360, 267] width 46 height 18
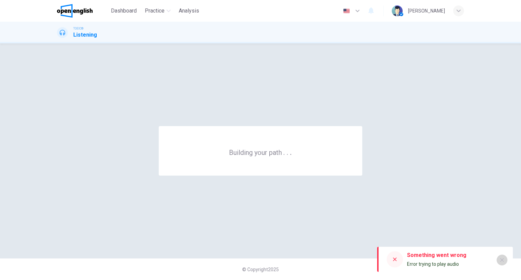
click at [504, 257] on icon "button" at bounding box center [501, 259] width 5 height 5
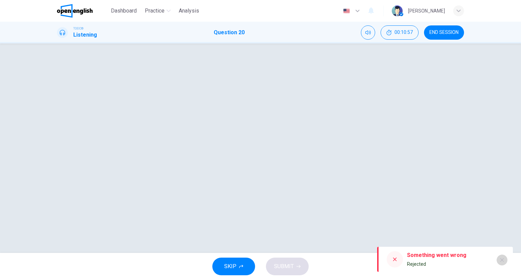
click at [502, 264] on button "button" at bounding box center [502, 260] width 11 height 11
drag, startPoint x: 351, startPoint y: 122, endPoint x: 314, endPoint y: 121, distance: 37.3
click at [349, 123] on div at bounding box center [260, 148] width 429 height 182
click at [243, 264] on button "SKIP" at bounding box center [233, 267] width 43 height 18
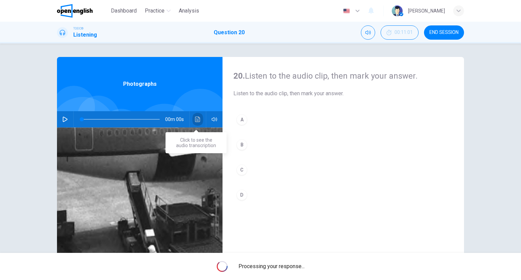
click at [198, 114] on button "Click to see the audio transcription" at bounding box center [197, 119] width 11 height 16
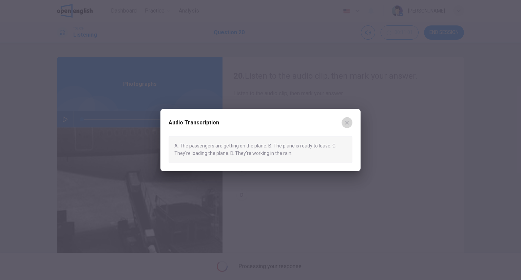
click at [344, 121] on button "button" at bounding box center [347, 122] width 11 height 11
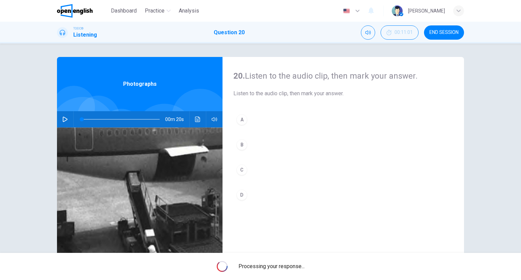
click at [195, 121] on icon "Click to see the audio transcription" at bounding box center [197, 119] width 5 height 5
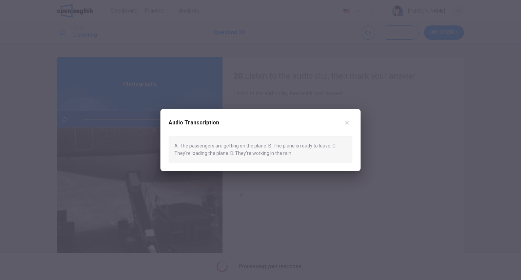
click at [346, 122] on icon "button" at bounding box center [346, 122] width 5 height 5
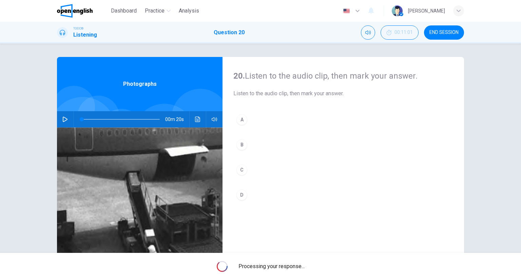
click at [196, 119] on icon "Click to see the audio transcription" at bounding box center [197, 119] width 5 height 5
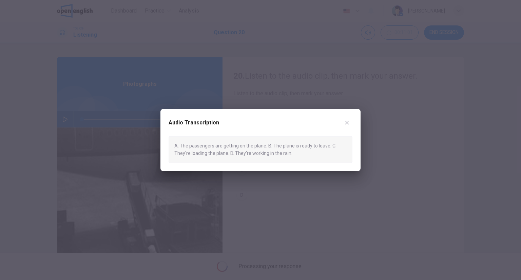
click at [346, 126] on button "button" at bounding box center [347, 122] width 11 height 11
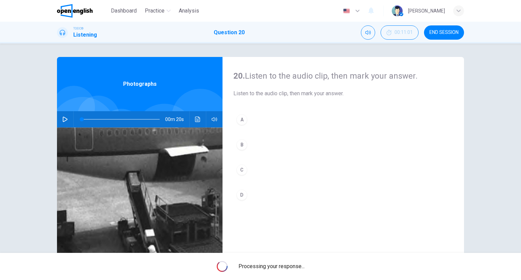
click at [250, 150] on button "B" at bounding box center [343, 144] width 220 height 17
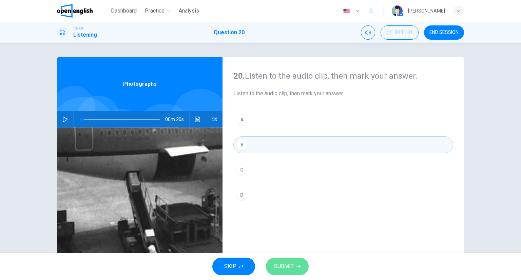
click at [283, 272] on button "SUBMIT" at bounding box center [287, 267] width 43 height 18
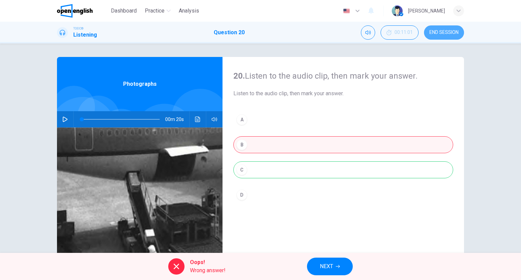
drag, startPoint x: 461, startPoint y: 33, endPoint x: 280, endPoint y: 42, distance: 180.7
click at [460, 33] on button "END SESSION" at bounding box center [444, 32] width 40 height 14
